Goal: Transaction & Acquisition: Book appointment/travel/reservation

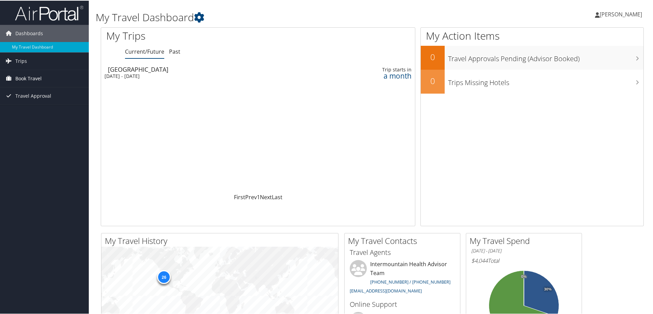
click at [29, 79] on span "Book Travel" at bounding box center [28, 77] width 26 height 17
click at [42, 112] on link "Book/Manage Online Trips" at bounding box center [44, 112] width 89 height 10
